Goal: Task Accomplishment & Management: Complete application form

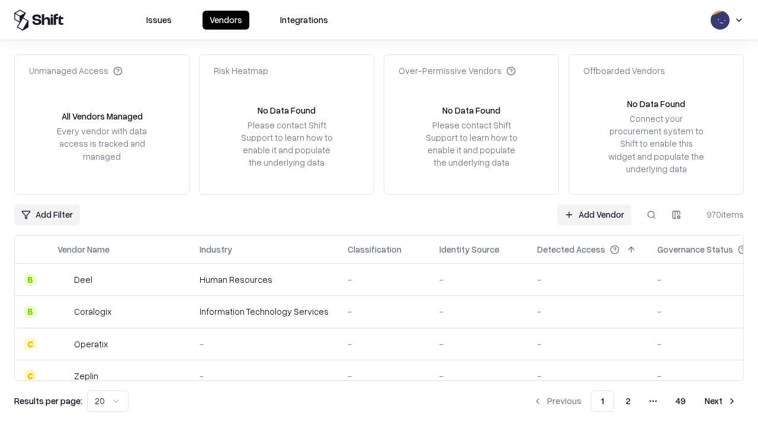
click at [594, 214] on link "Add Vendor" at bounding box center [594, 214] width 74 height 21
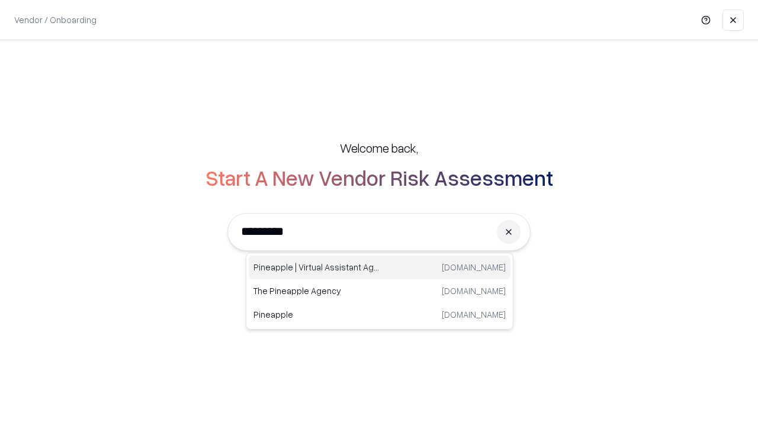
click at [379, 268] on div "Pineapple | Virtual Assistant Agency [DOMAIN_NAME]" at bounding box center [380, 268] width 262 height 24
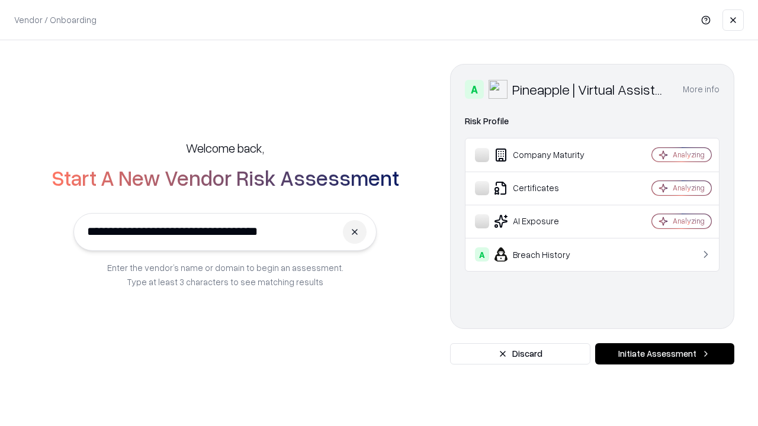
type input "**********"
click at [664, 354] on button "Initiate Assessment" at bounding box center [664, 353] width 139 height 21
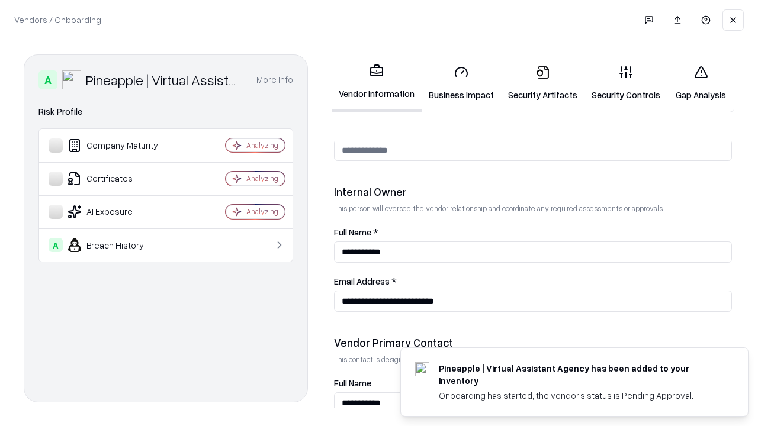
scroll to position [613, 0]
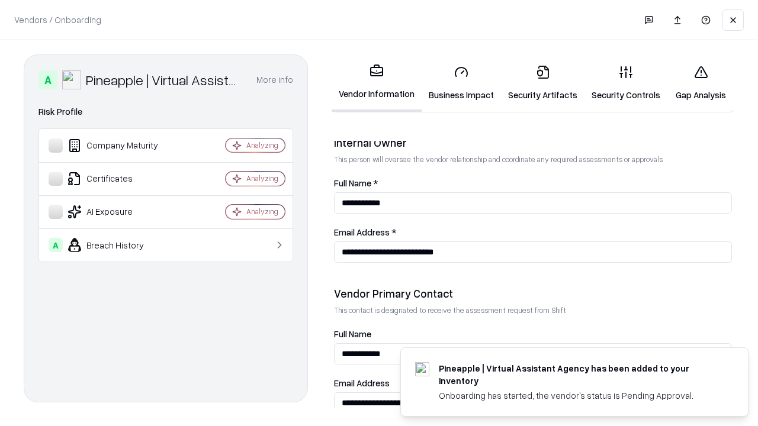
click at [461, 83] on link "Business Impact" at bounding box center [461, 83] width 79 height 55
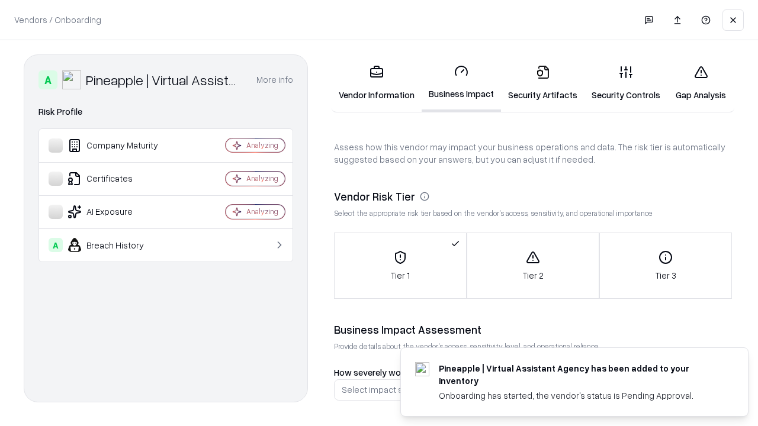
click at [700, 83] on link "Gap Analysis" at bounding box center [700, 83] width 67 height 55
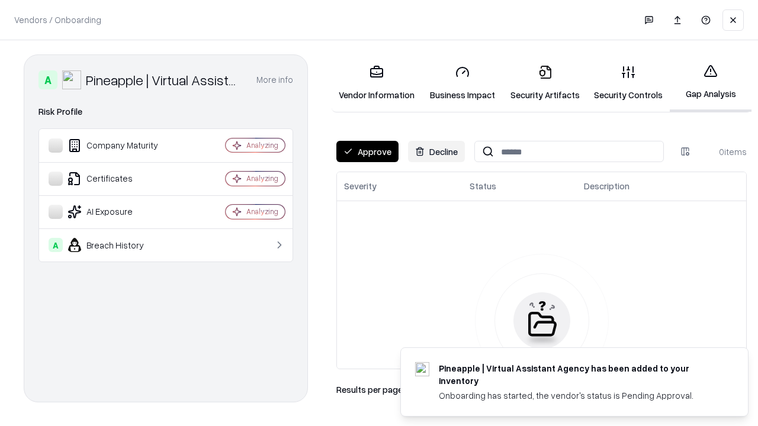
click at [367, 152] on button "Approve" at bounding box center [367, 151] width 62 height 21
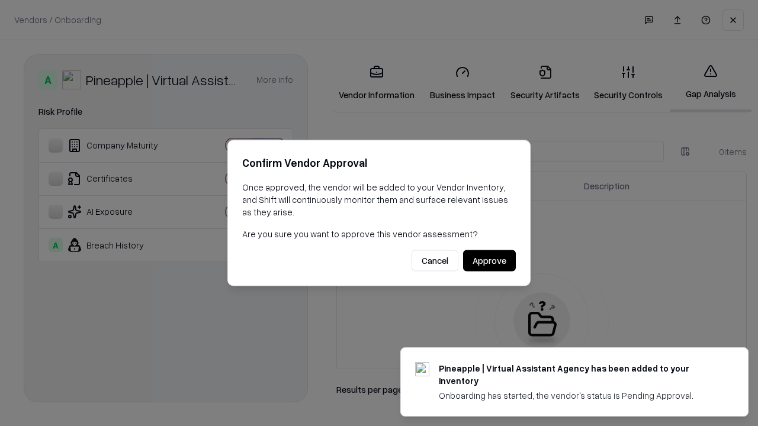
click at [489, 260] on button "Approve" at bounding box center [489, 260] width 53 height 21
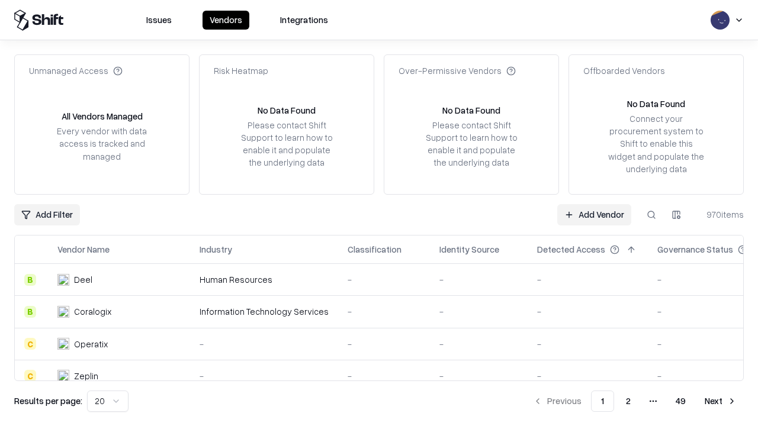
type input "**********"
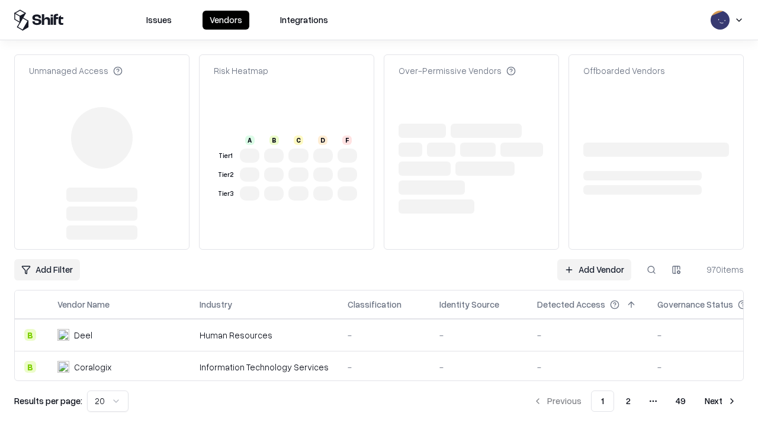
click at [594, 259] on link "Add Vendor" at bounding box center [594, 269] width 74 height 21
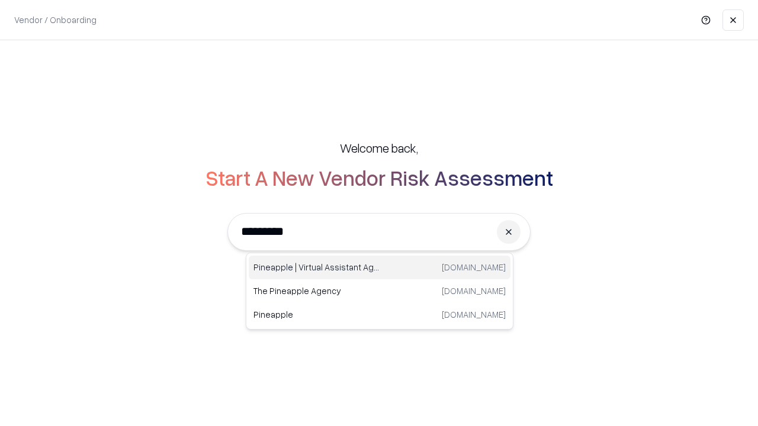
click at [379, 268] on div "Pineapple | Virtual Assistant Agency [DOMAIN_NAME]" at bounding box center [380, 268] width 262 height 24
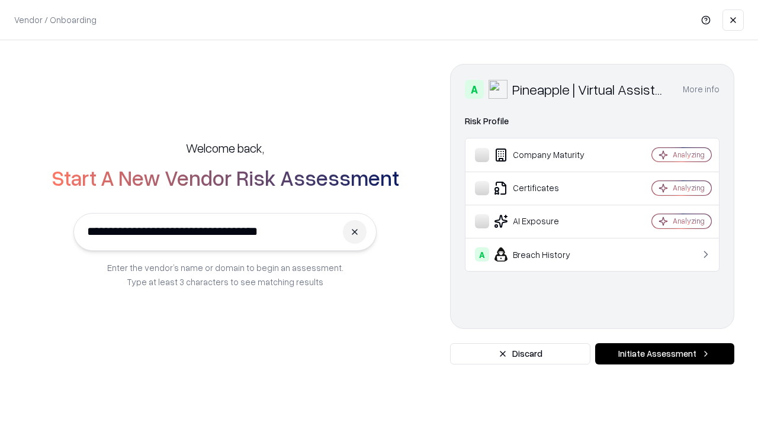
type input "**********"
click at [664, 354] on button "Initiate Assessment" at bounding box center [664, 353] width 139 height 21
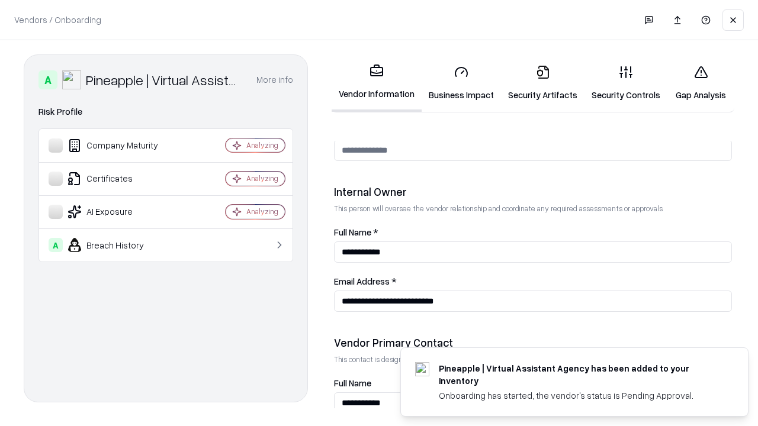
scroll to position [613, 0]
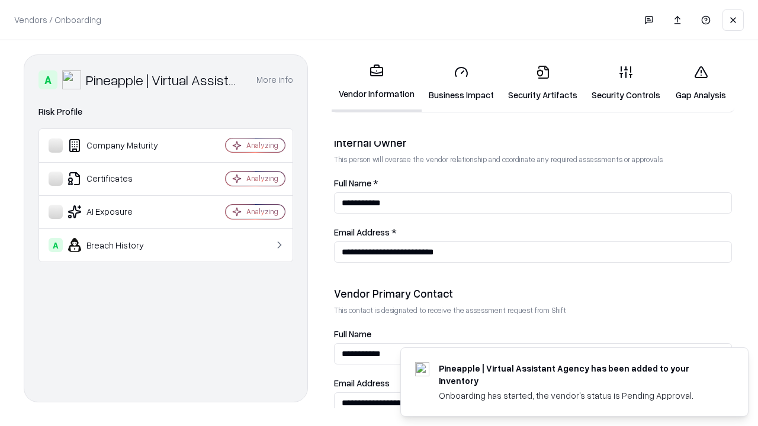
click at [700, 83] on link "Gap Analysis" at bounding box center [700, 83] width 67 height 55
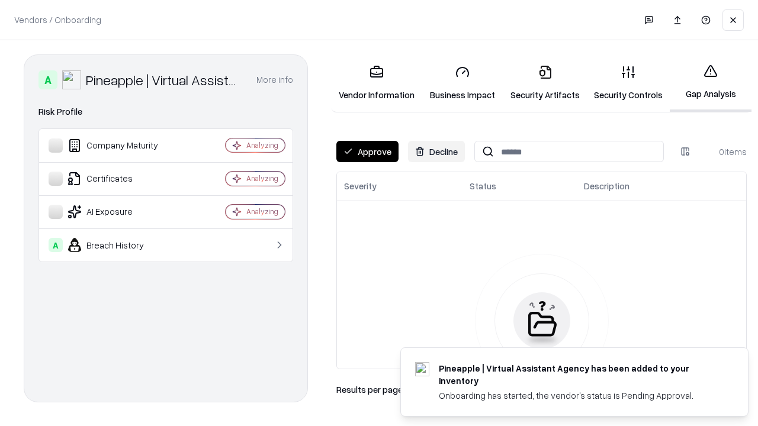
click at [367, 152] on button "Approve" at bounding box center [367, 151] width 62 height 21
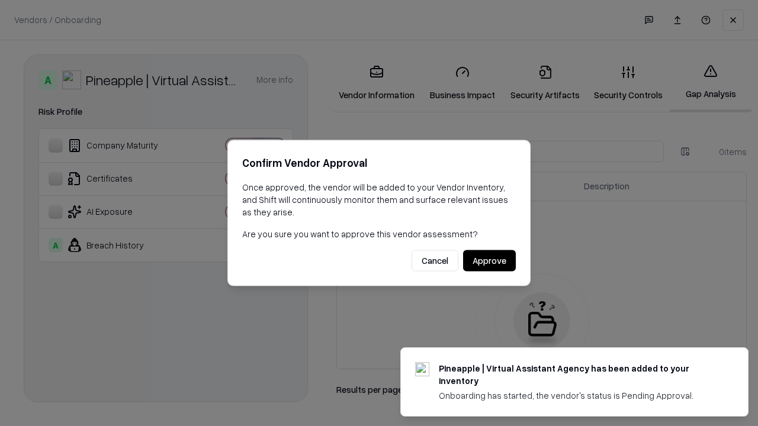
click at [489, 260] on button "Approve" at bounding box center [489, 260] width 53 height 21
